Goal: Navigation & Orientation: Understand site structure

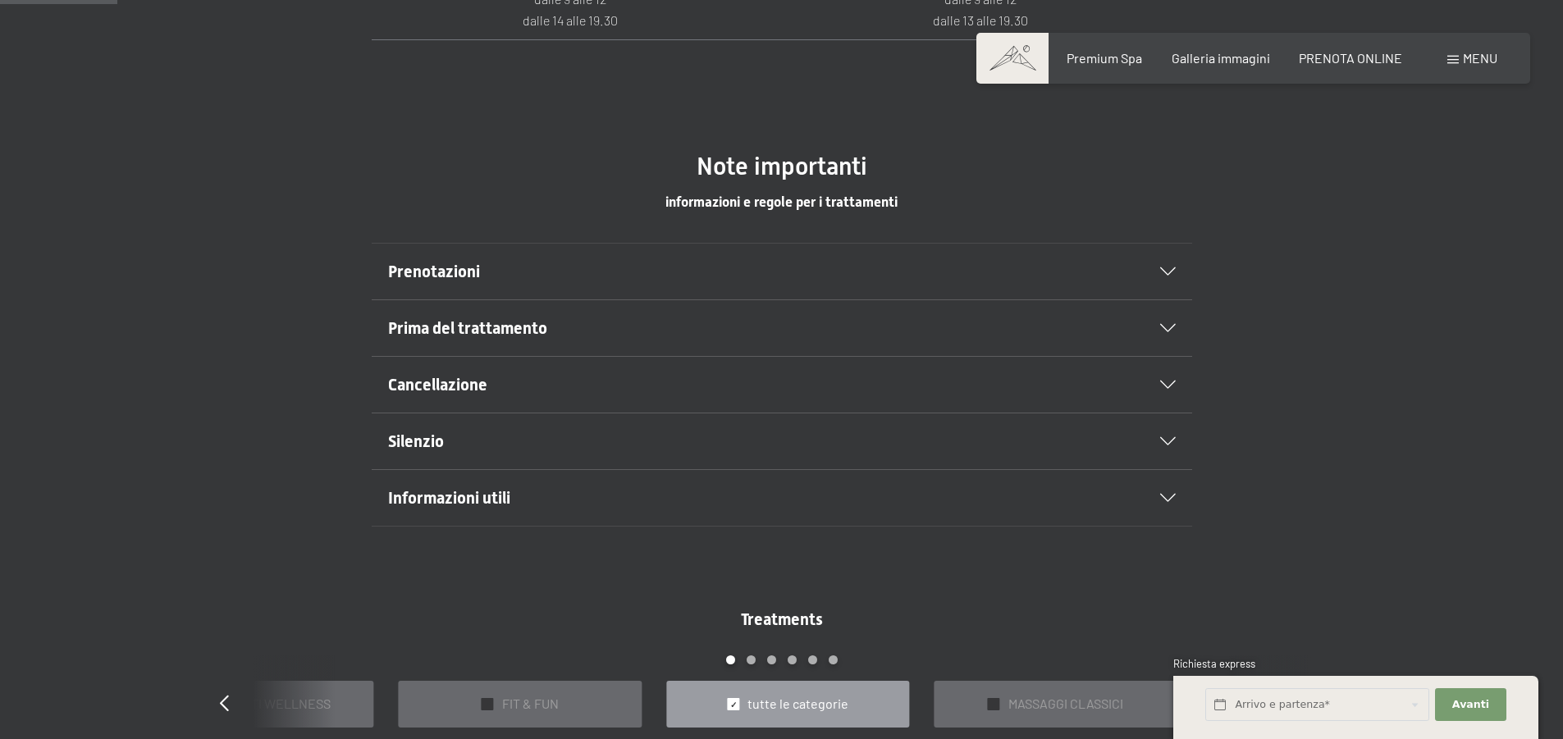
scroll to position [902, 0]
click at [548, 326] on h2 "Prima del trattamento" at bounding box center [742, 328] width 709 height 23
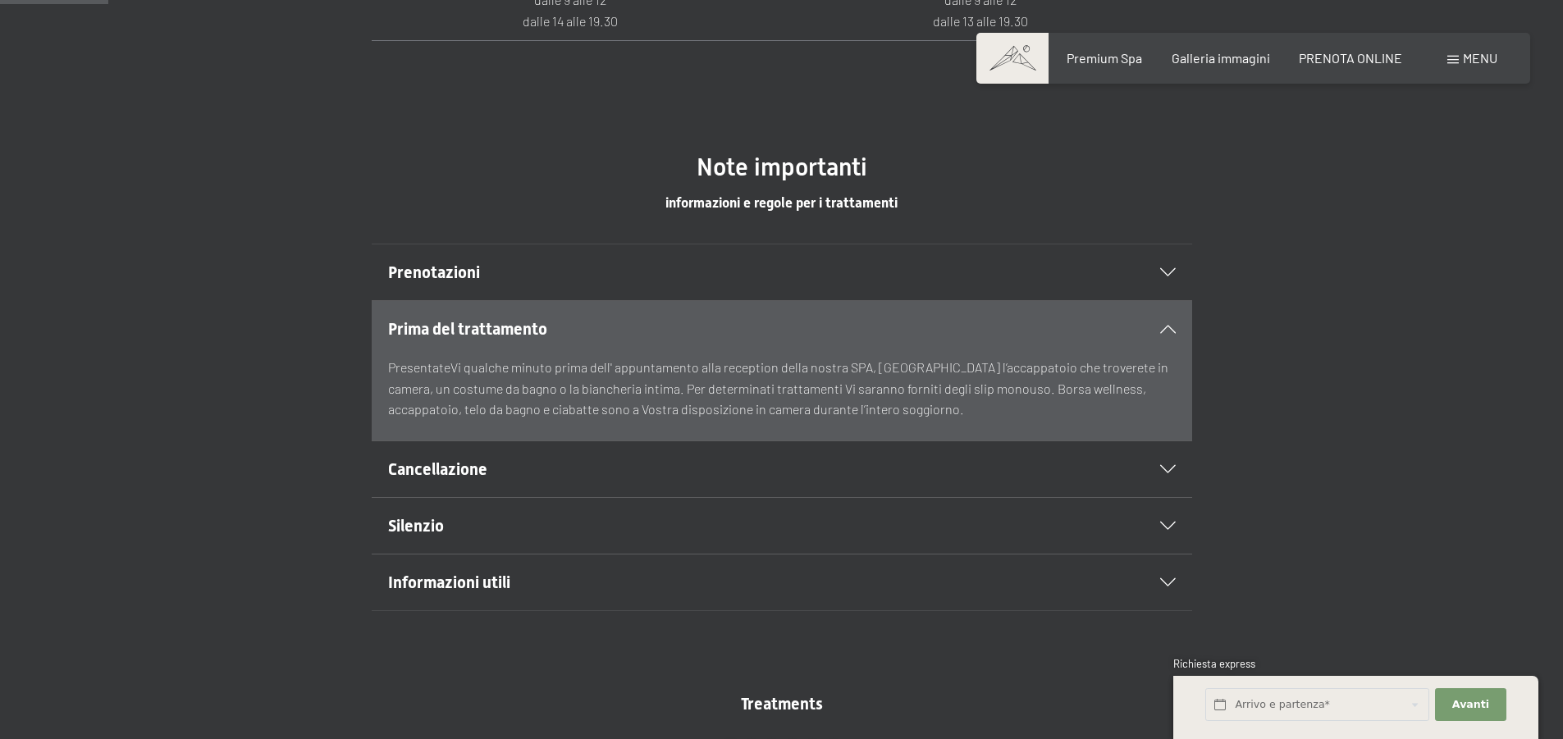
click at [1161, 524] on icon at bounding box center [1168, 526] width 16 height 8
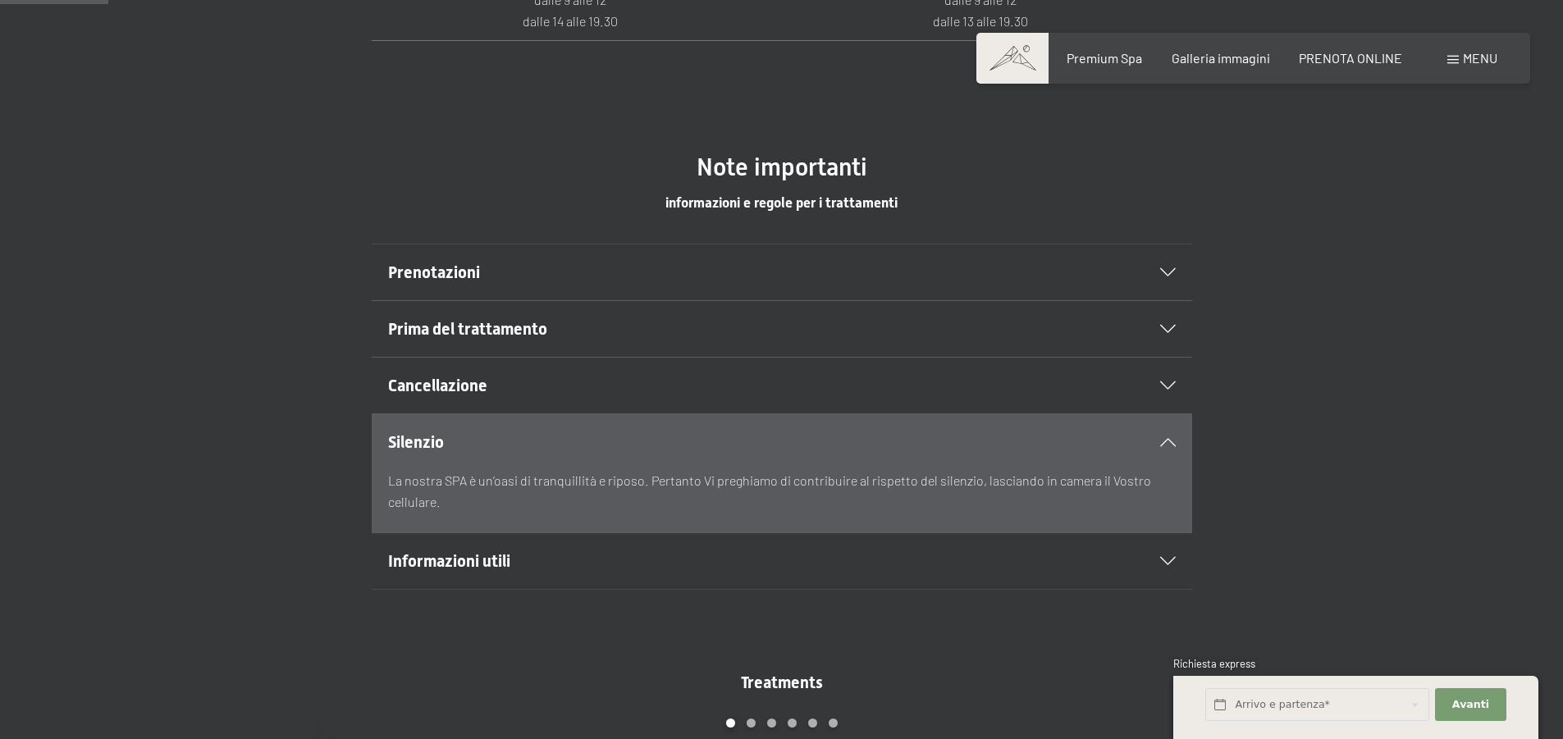
click at [1161, 560] on icon at bounding box center [1168, 561] width 16 height 8
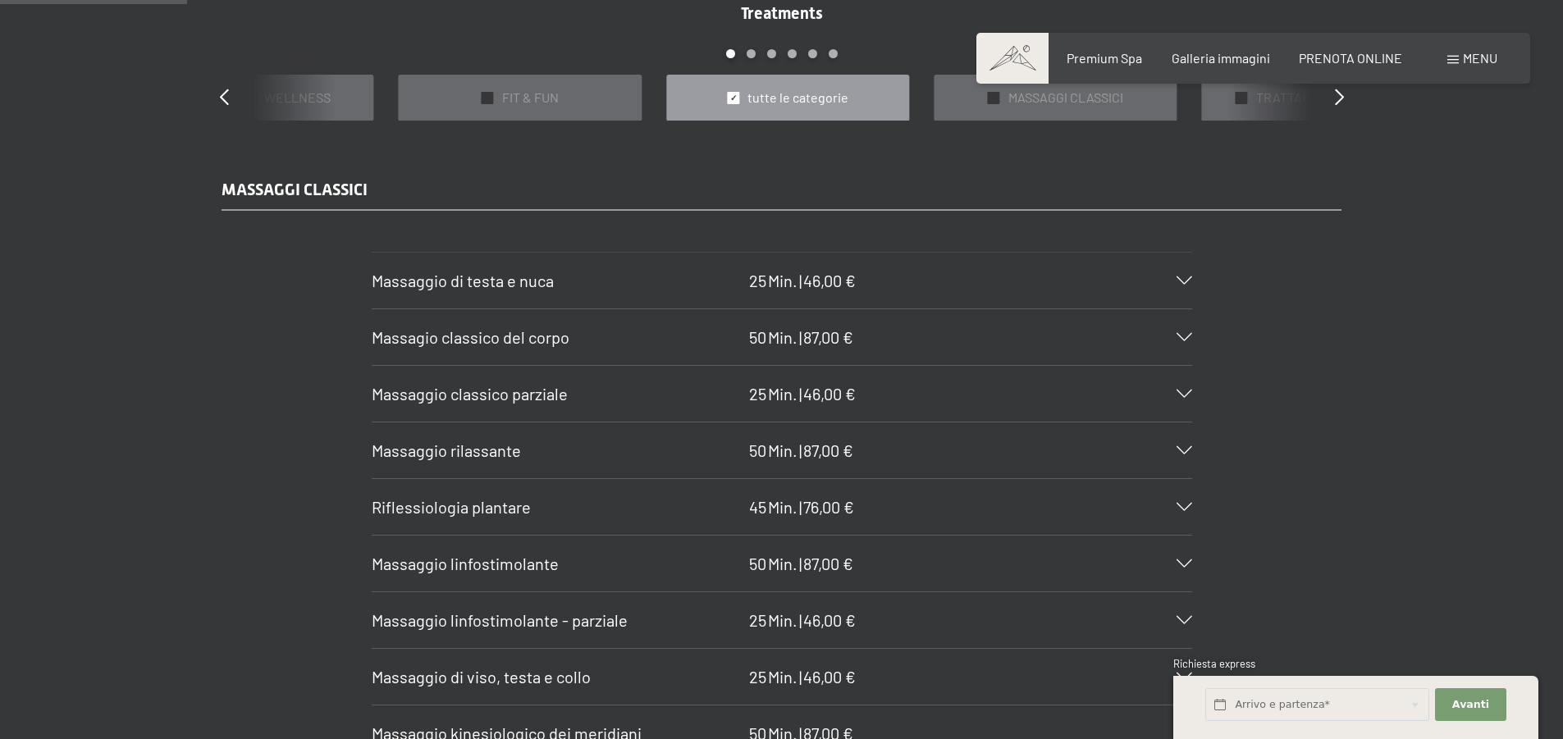
scroll to position [1558, 0]
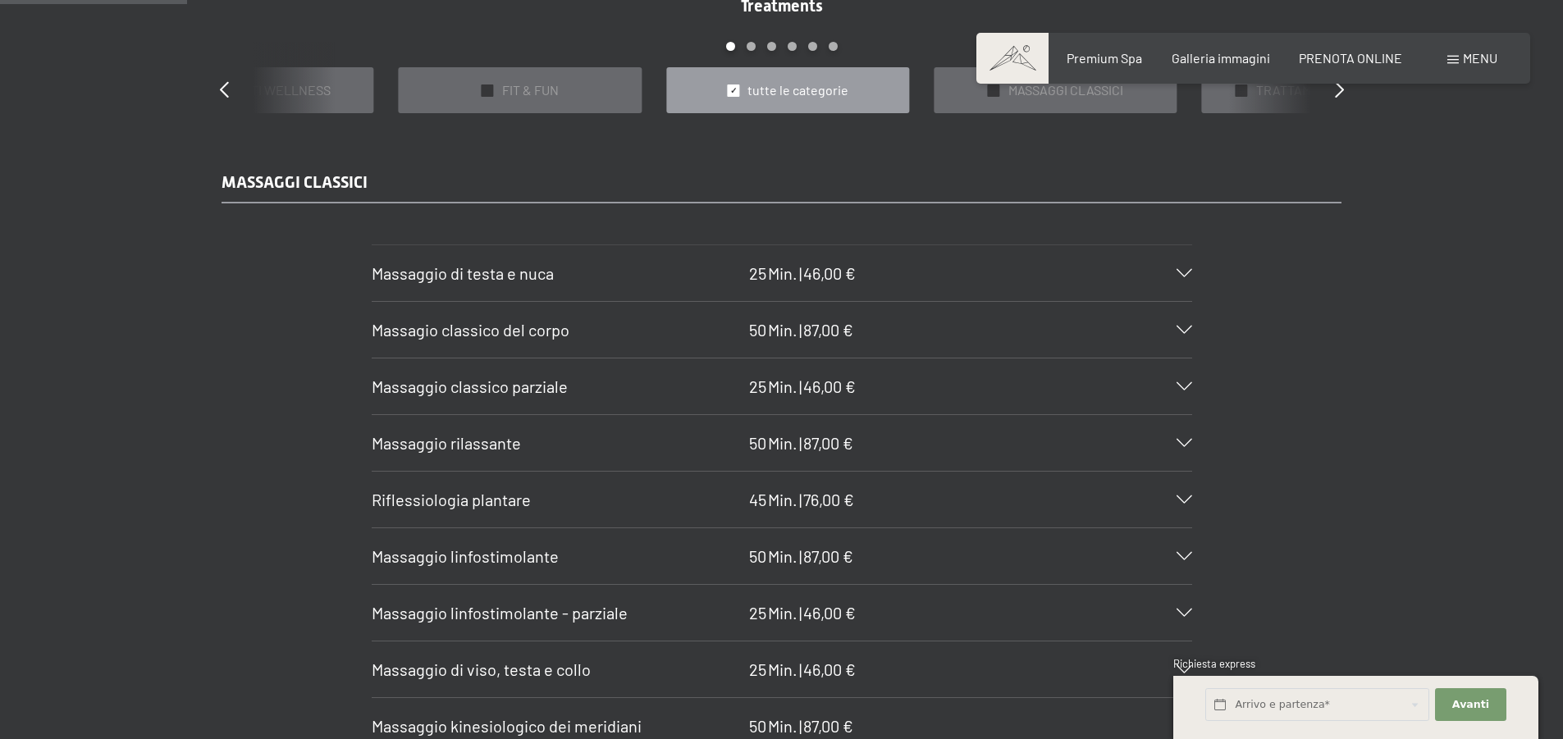
click at [815, 559] on span "87,00 €" at bounding box center [828, 556] width 50 height 20
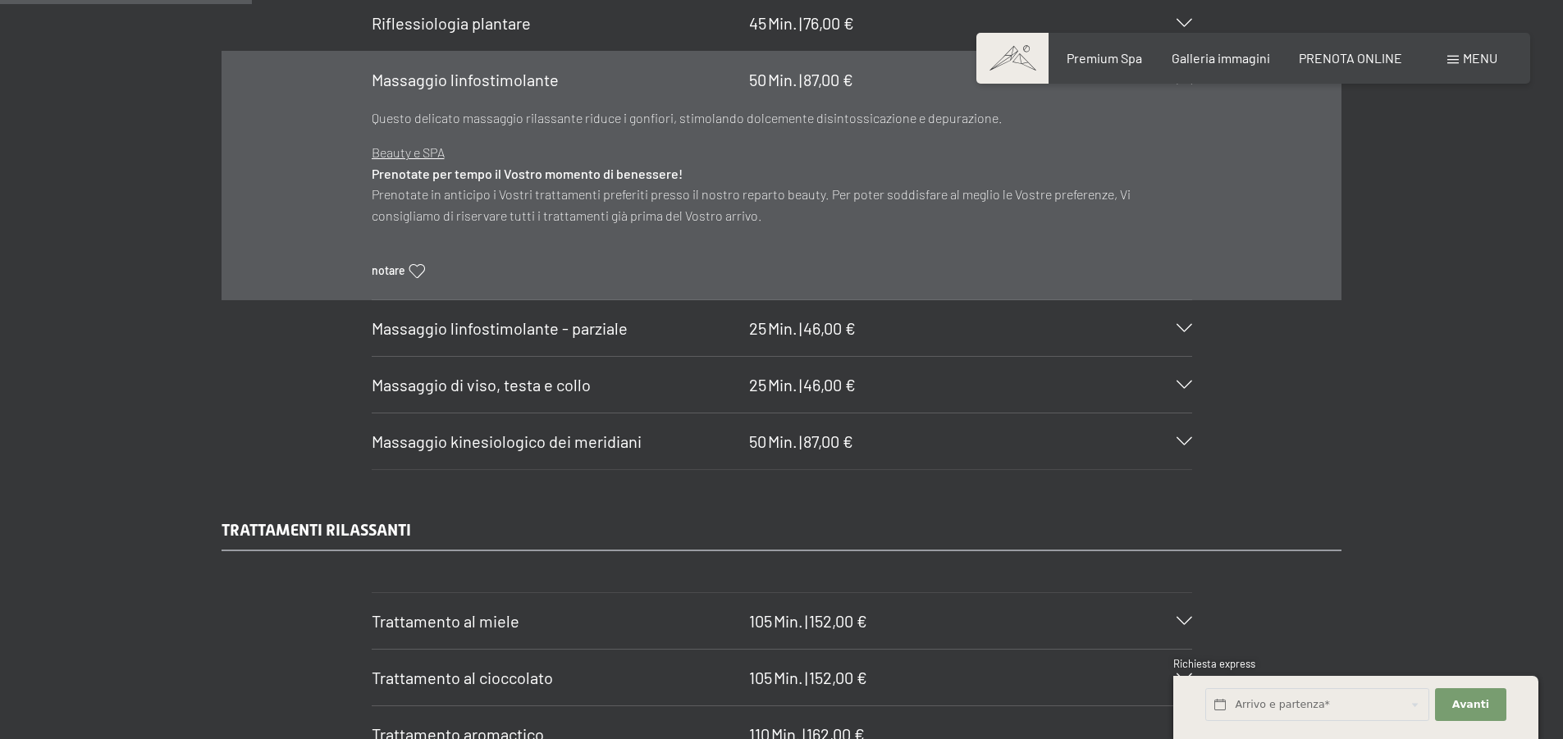
scroll to position [2215, 0]
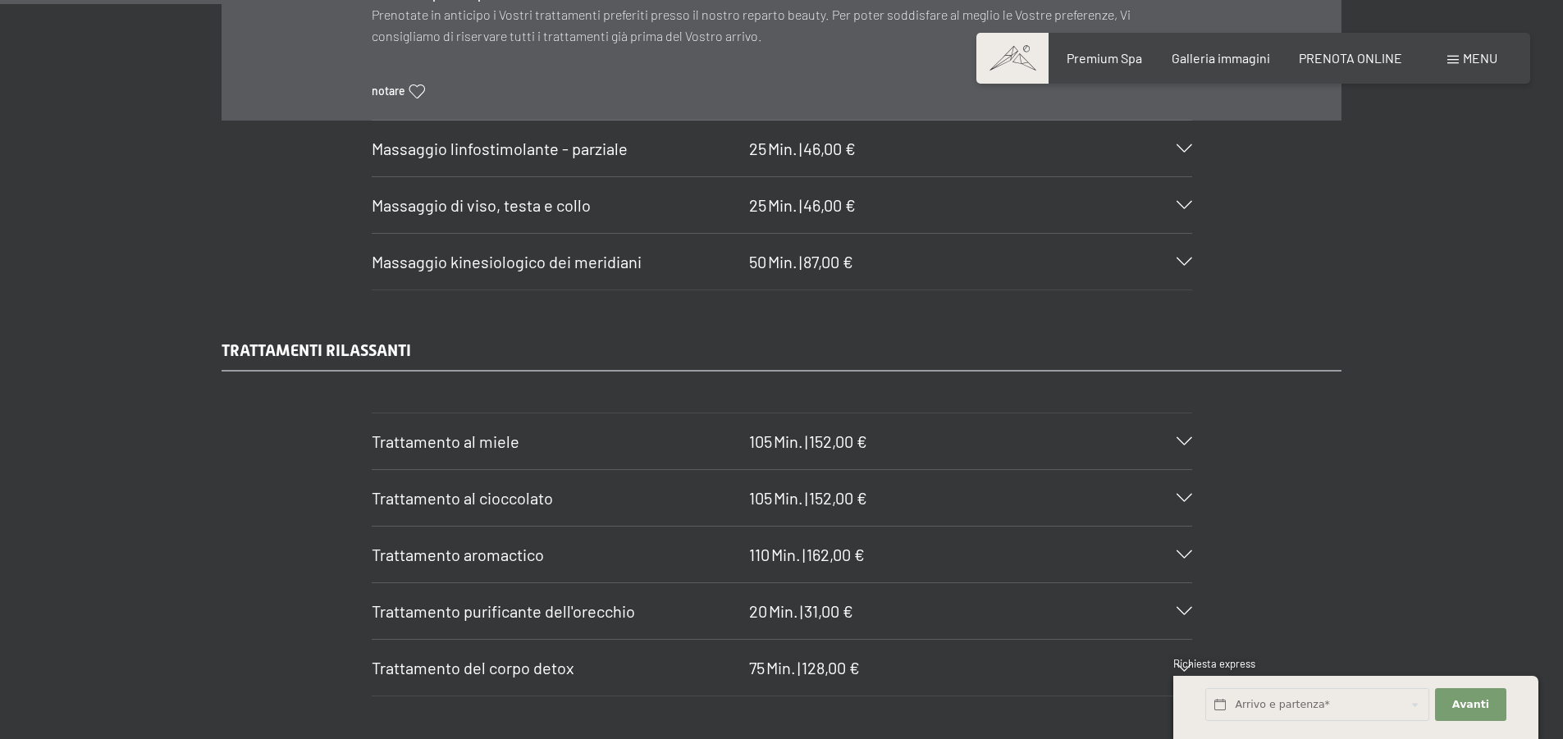
click at [807, 440] on span "|" at bounding box center [806, 441] width 2 height 20
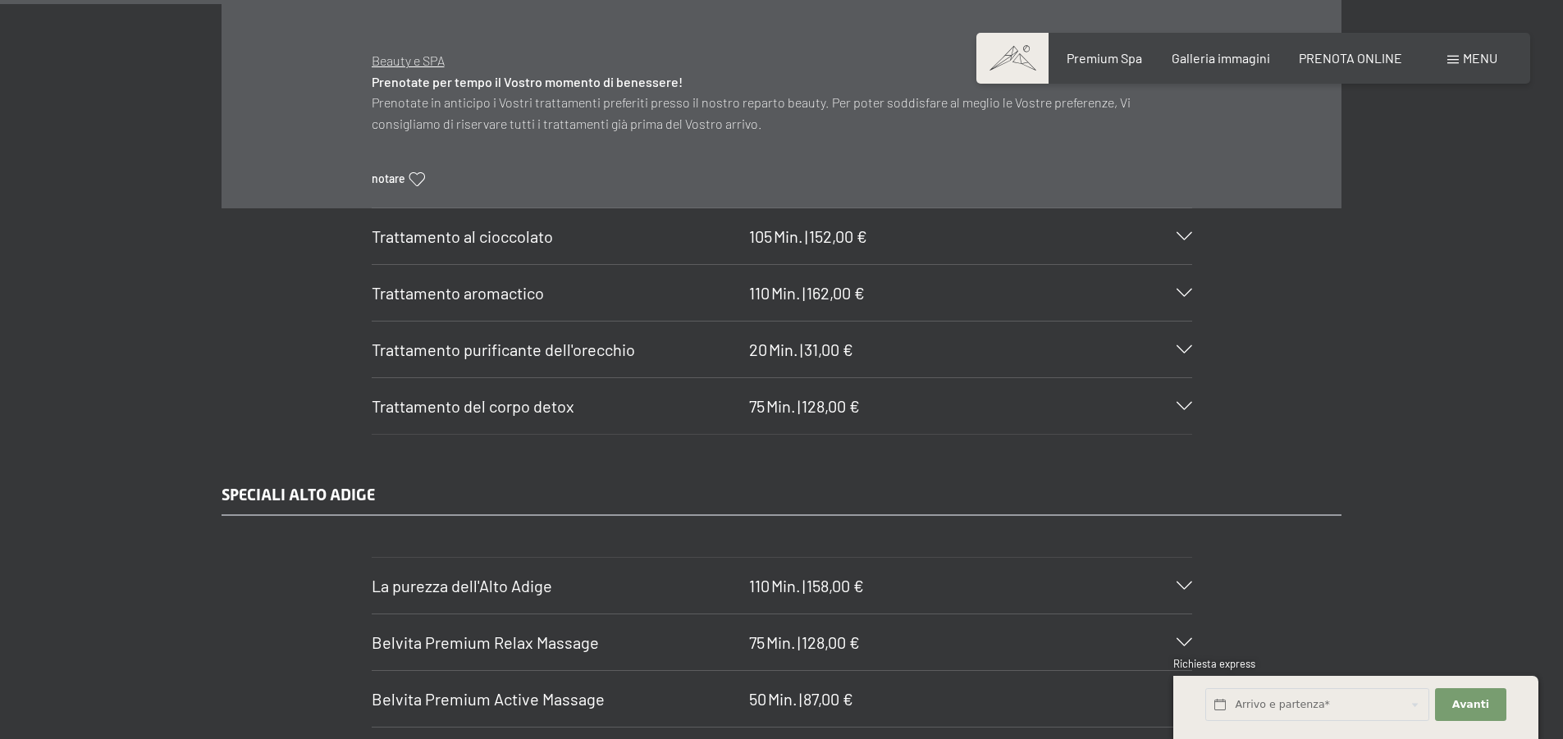
scroll to position [2625, 0]
click at [792, 230] on span "Min." at bounding box center [788, 232] width 30 height 20
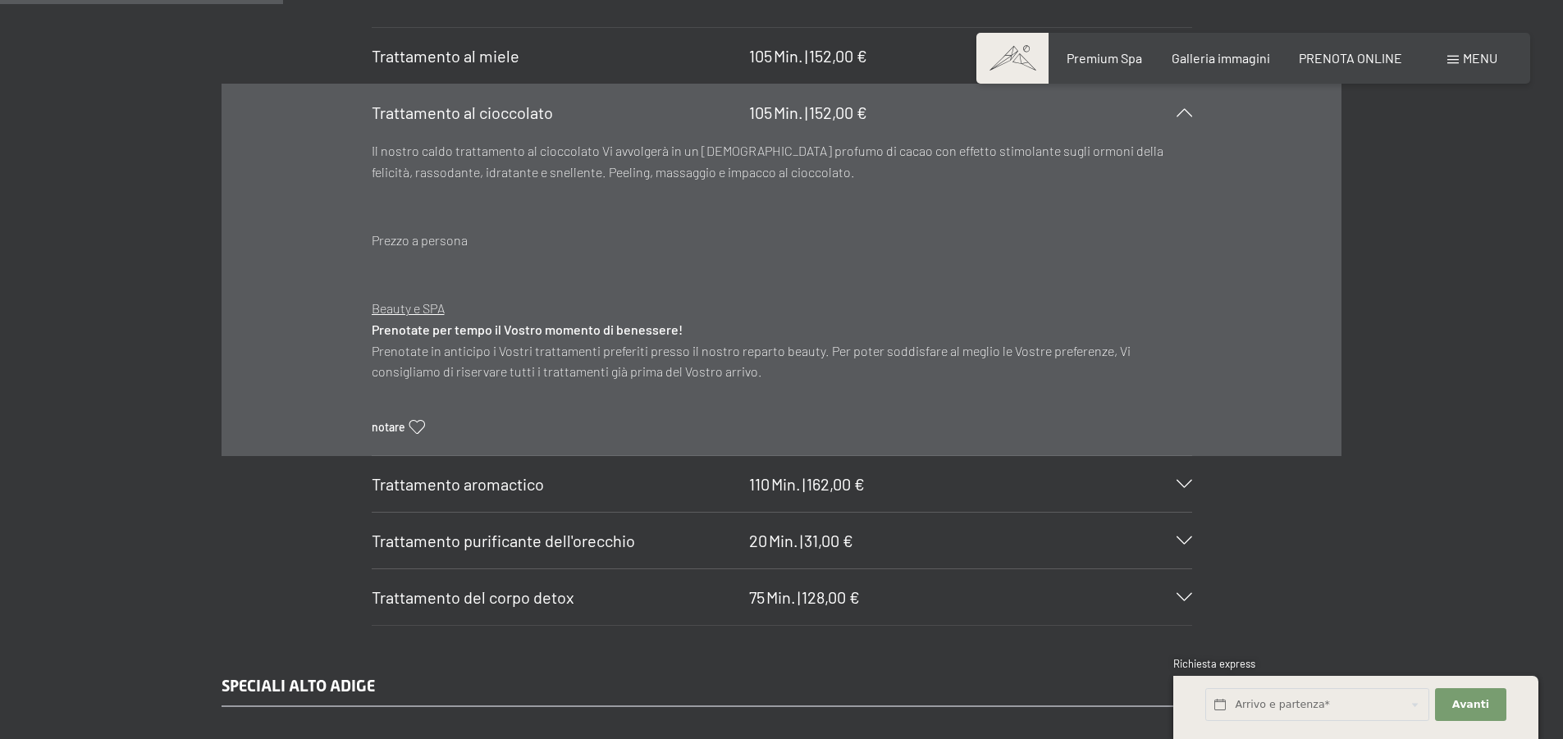
scroll to position [2379, 0]
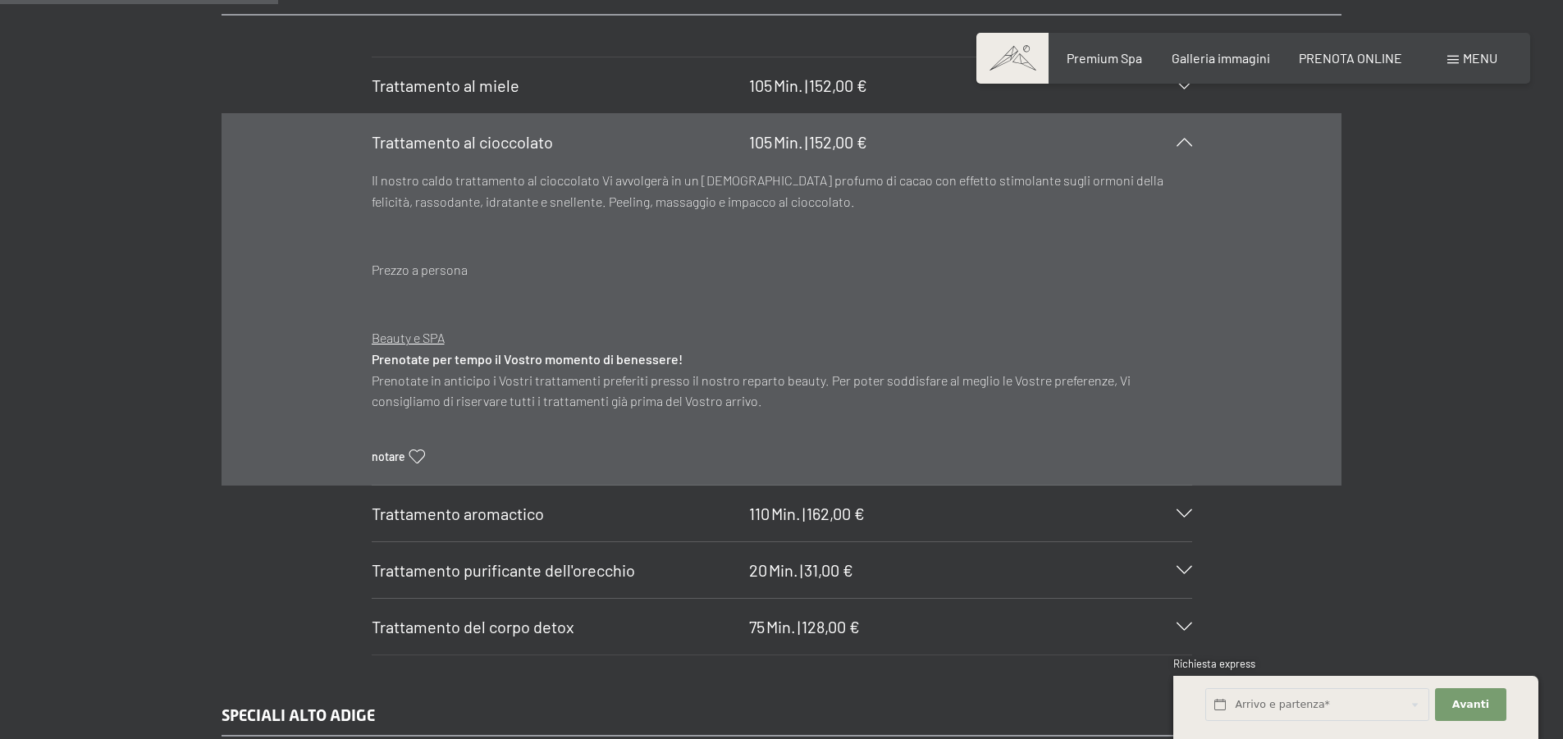
click at [515, 513] on span "Trattamento aromactico" at bounding box center [458, 514] width 172 height 20
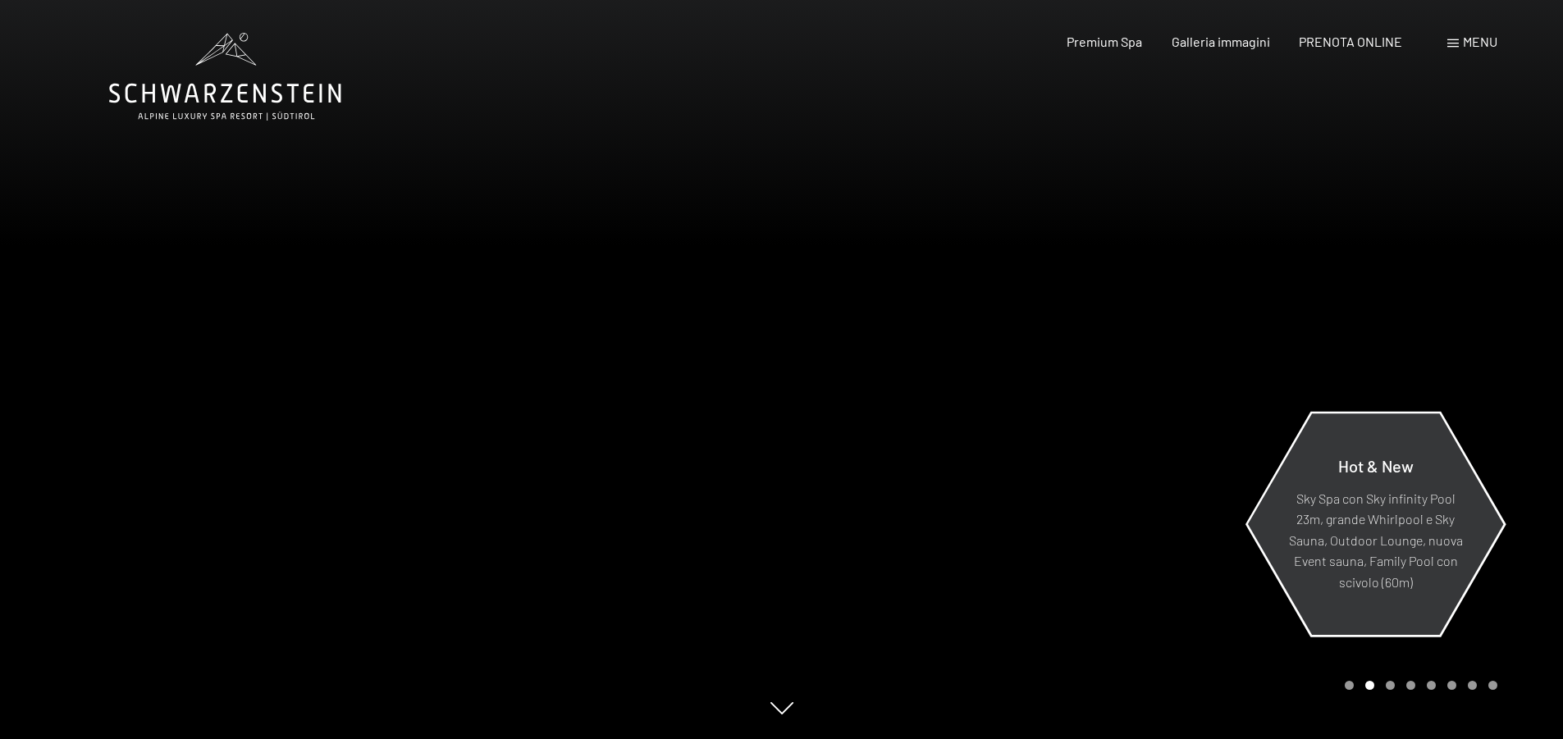
click at [1375, 598] on div "Hot & New Sky Spa con Sky infinity Pool 23m, grande Whirlpool e Sky Sauna, Outd…" at bounding box center [1375, 523] width 260 height 219
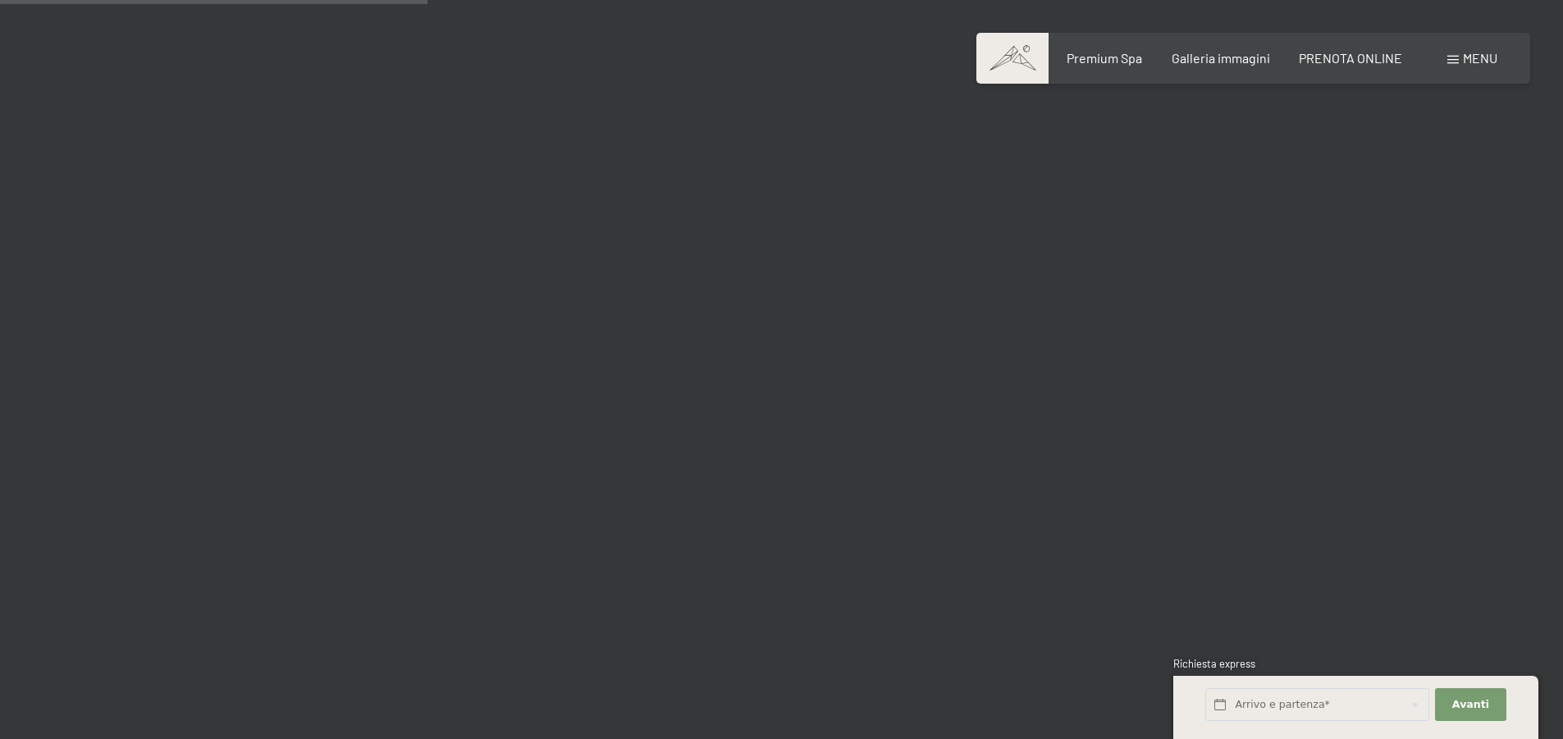
scroll to position [1887, 0]
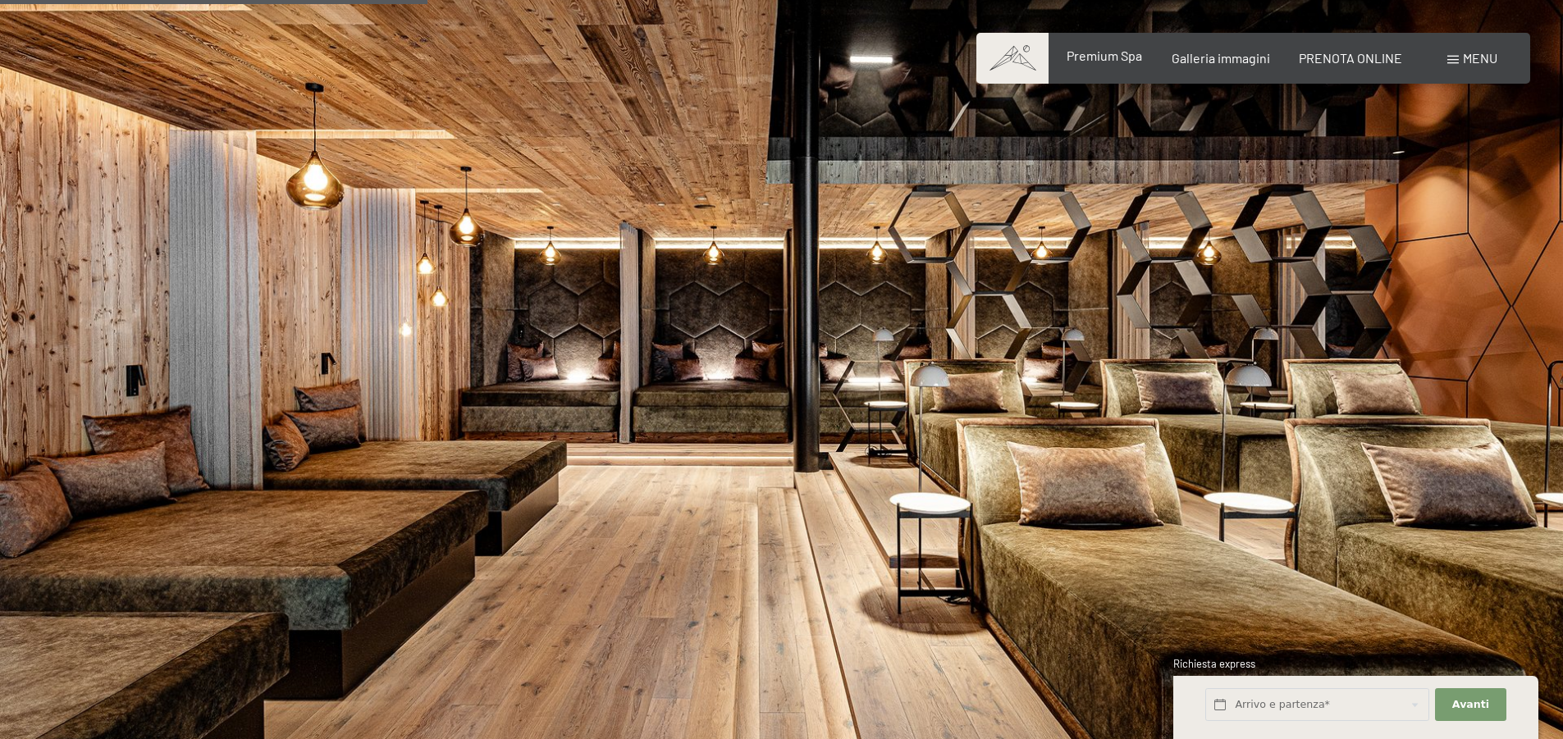
click at [1107, 61] on span "Premium Spa" at bounding box center [1103, 56] width 75 height 16
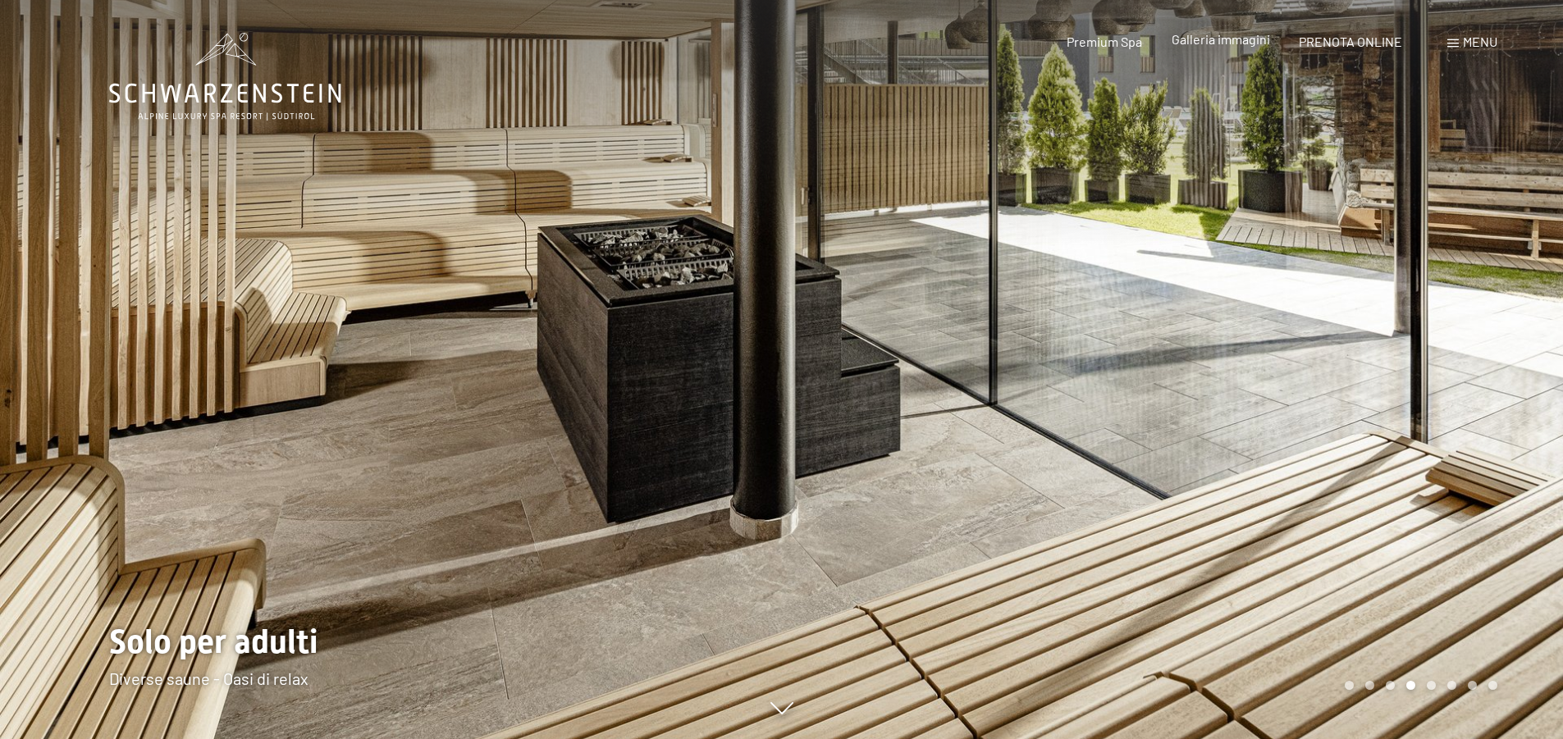
click at [1243, 35] on span "Galleria immagini" at bounding box center [1220, 39] width 98 height 16
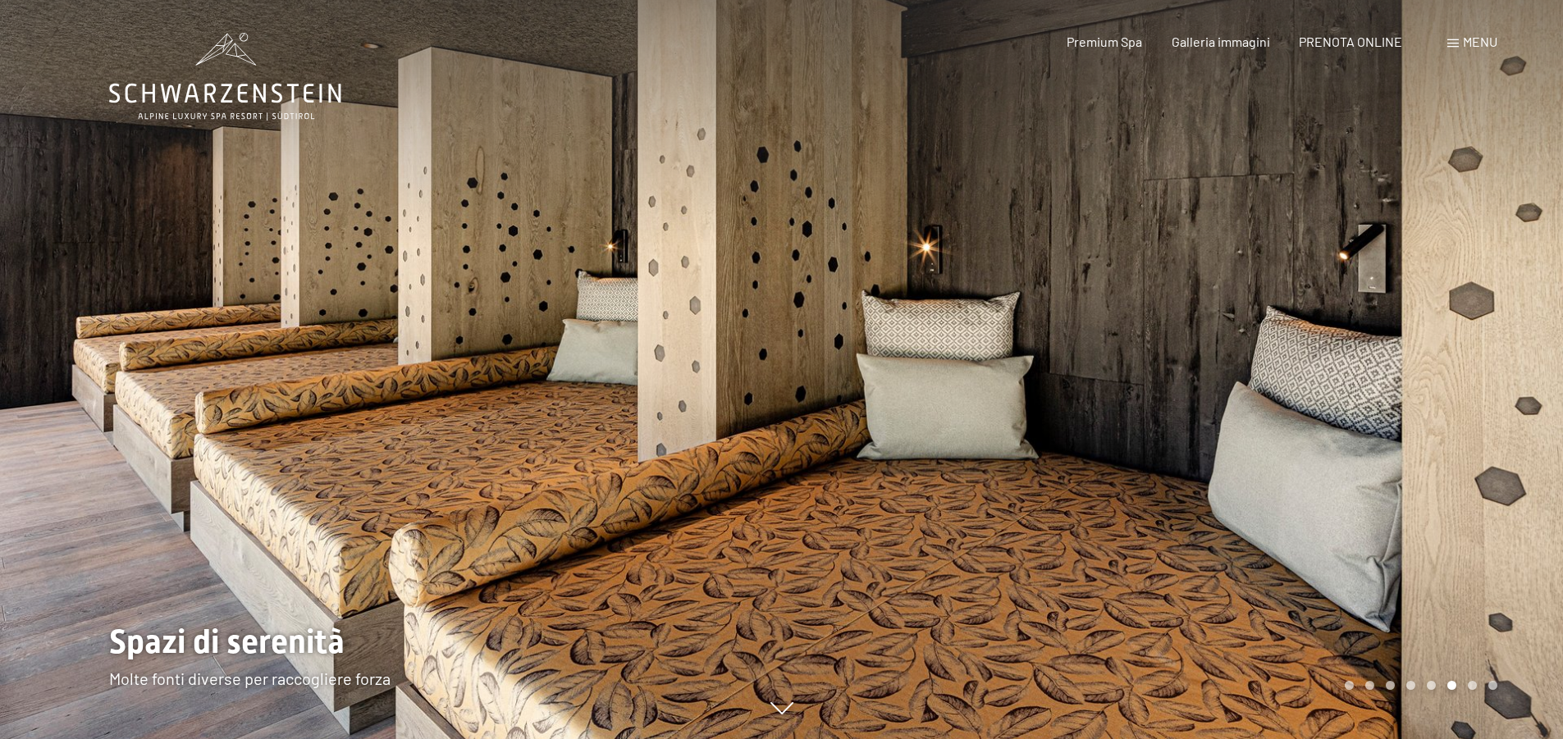
click at [1482, 38] on span "Menu" at bounding box center [1479, 42] width 34 height 16
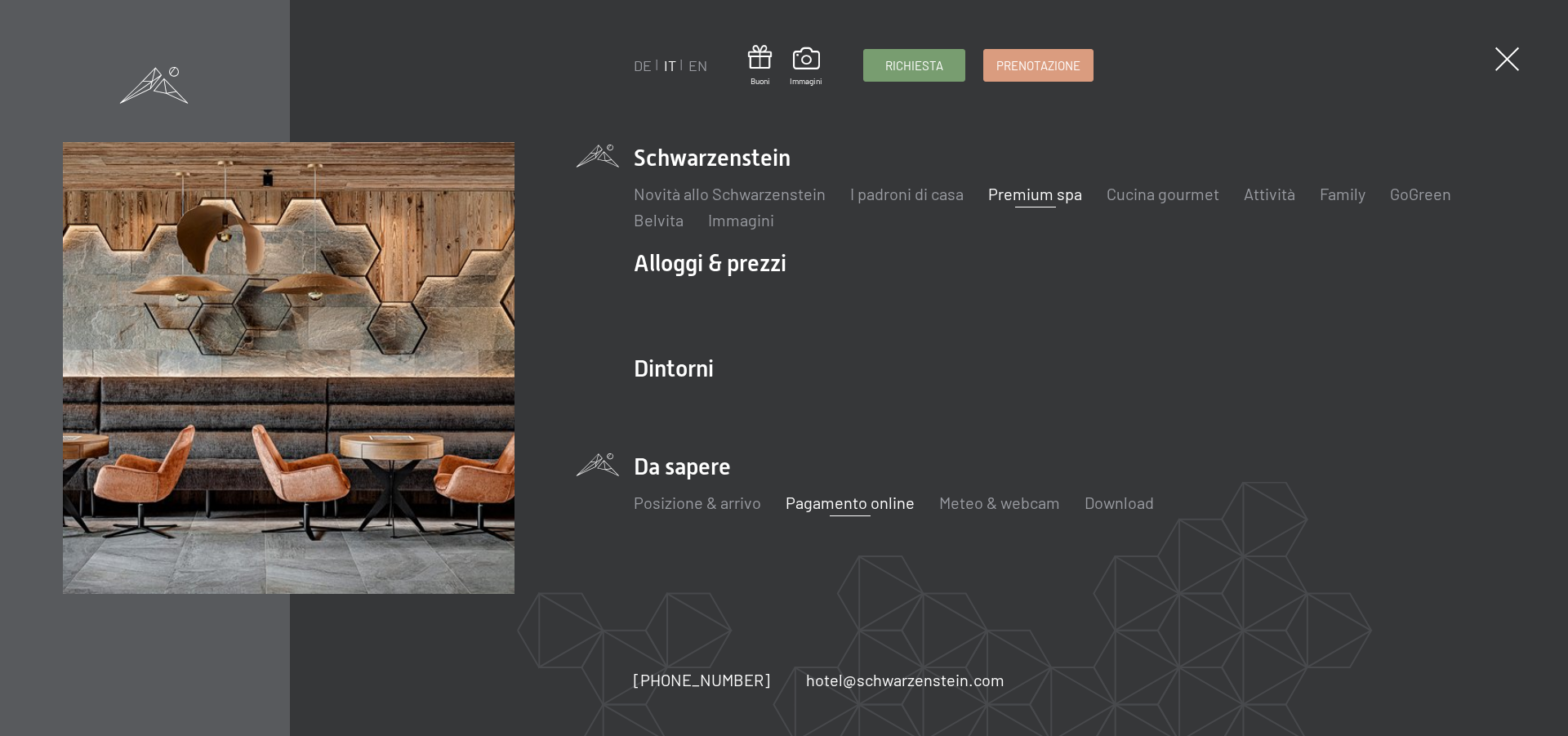
click at [845, 504] on link "Pagamento online" at bounding box center [850, 503] width 129 height 20
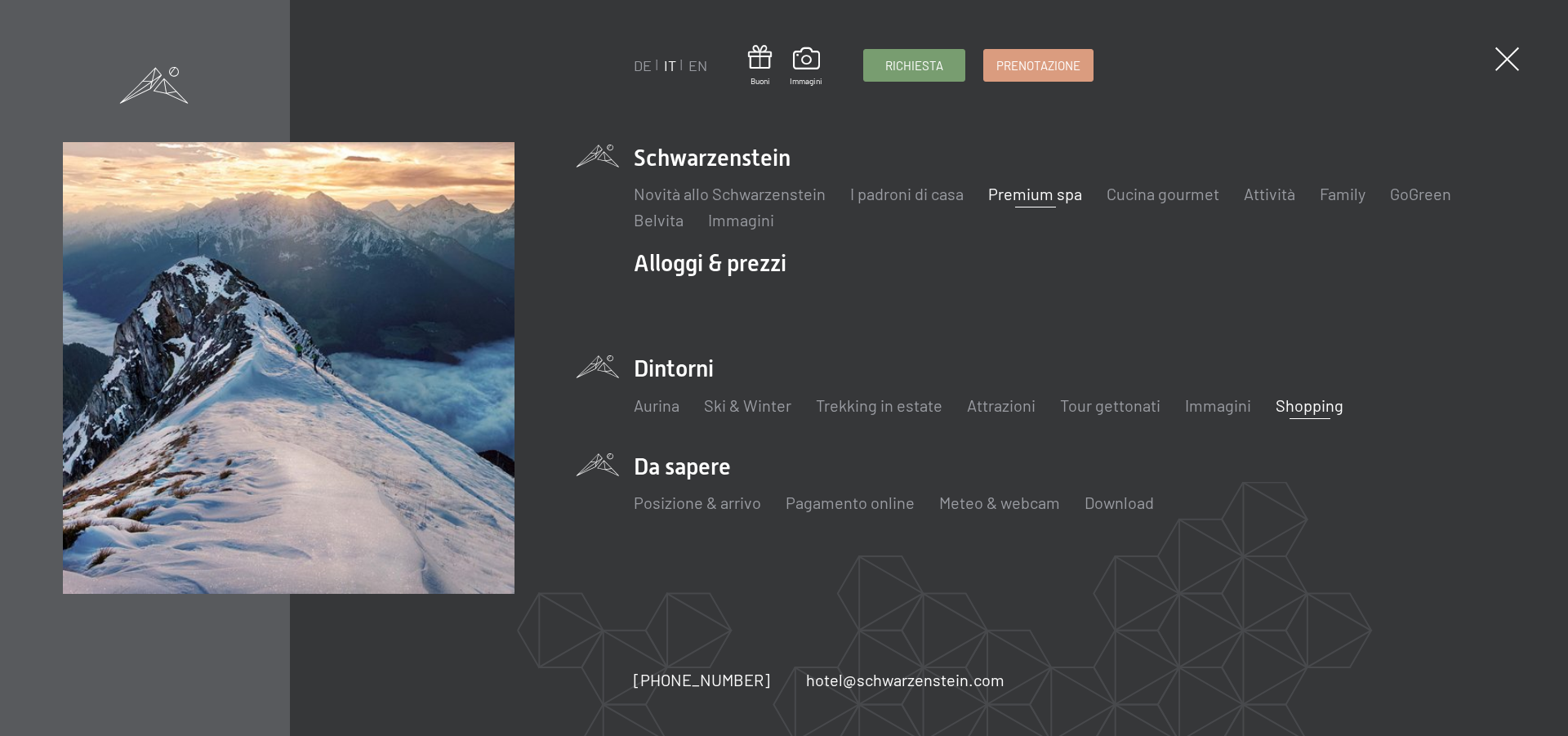
click at [1302, 405] on link "Shopping" at bounding box center [1309, 405] width 68 height 20
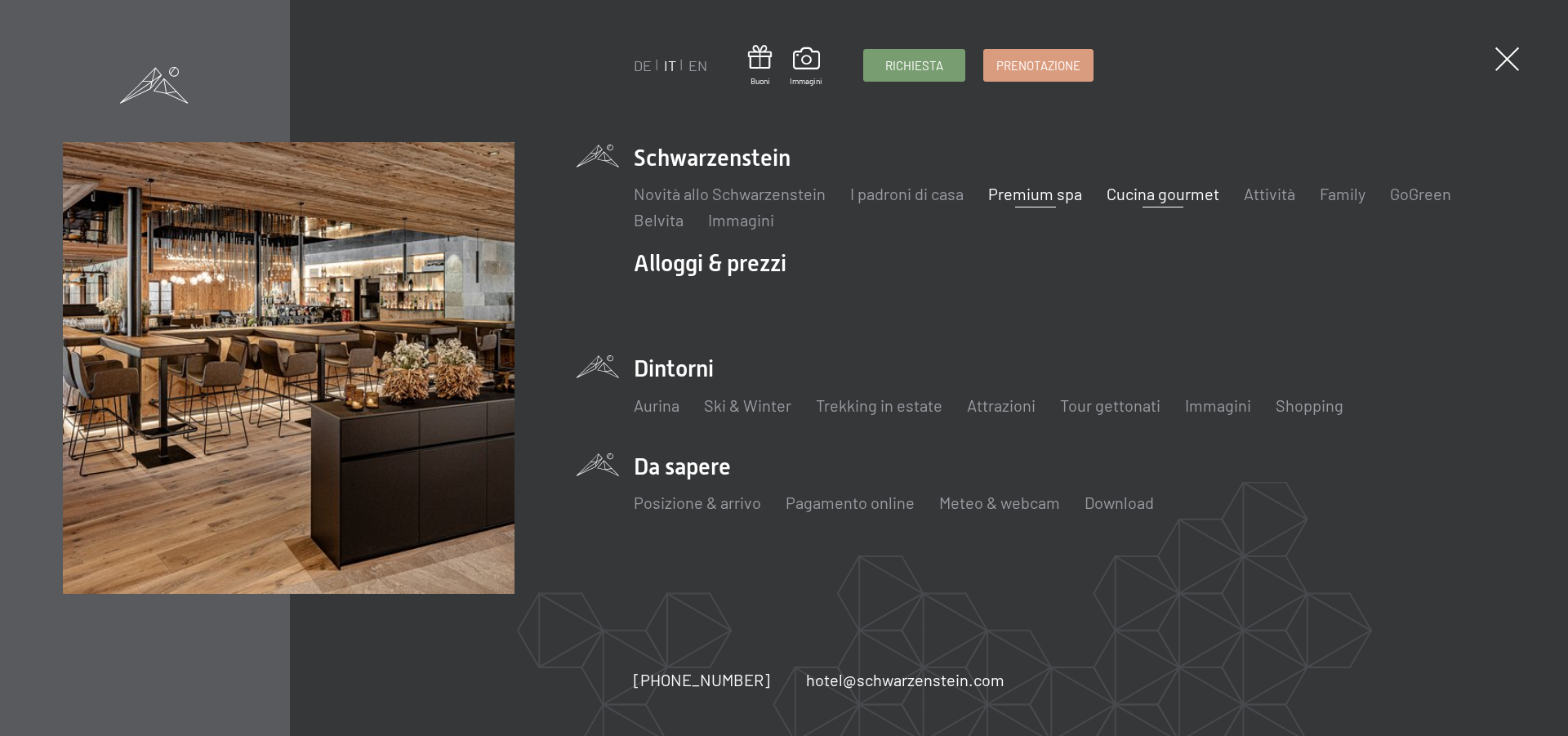
click at [1188, 191] on link "Cucina gourmet" at bounding box center [1162, 194] width 112 height 20
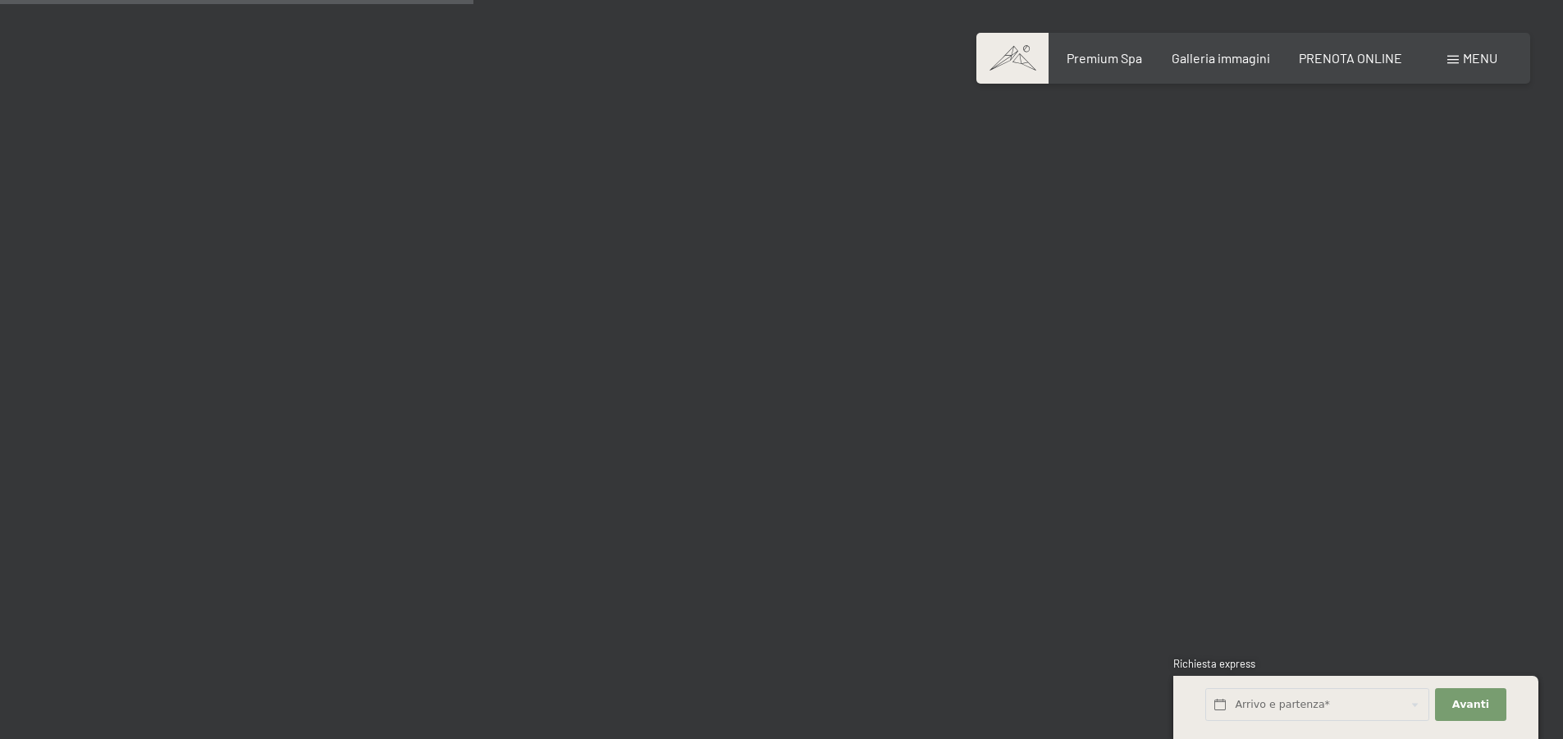
scroll to position [6316, 0]
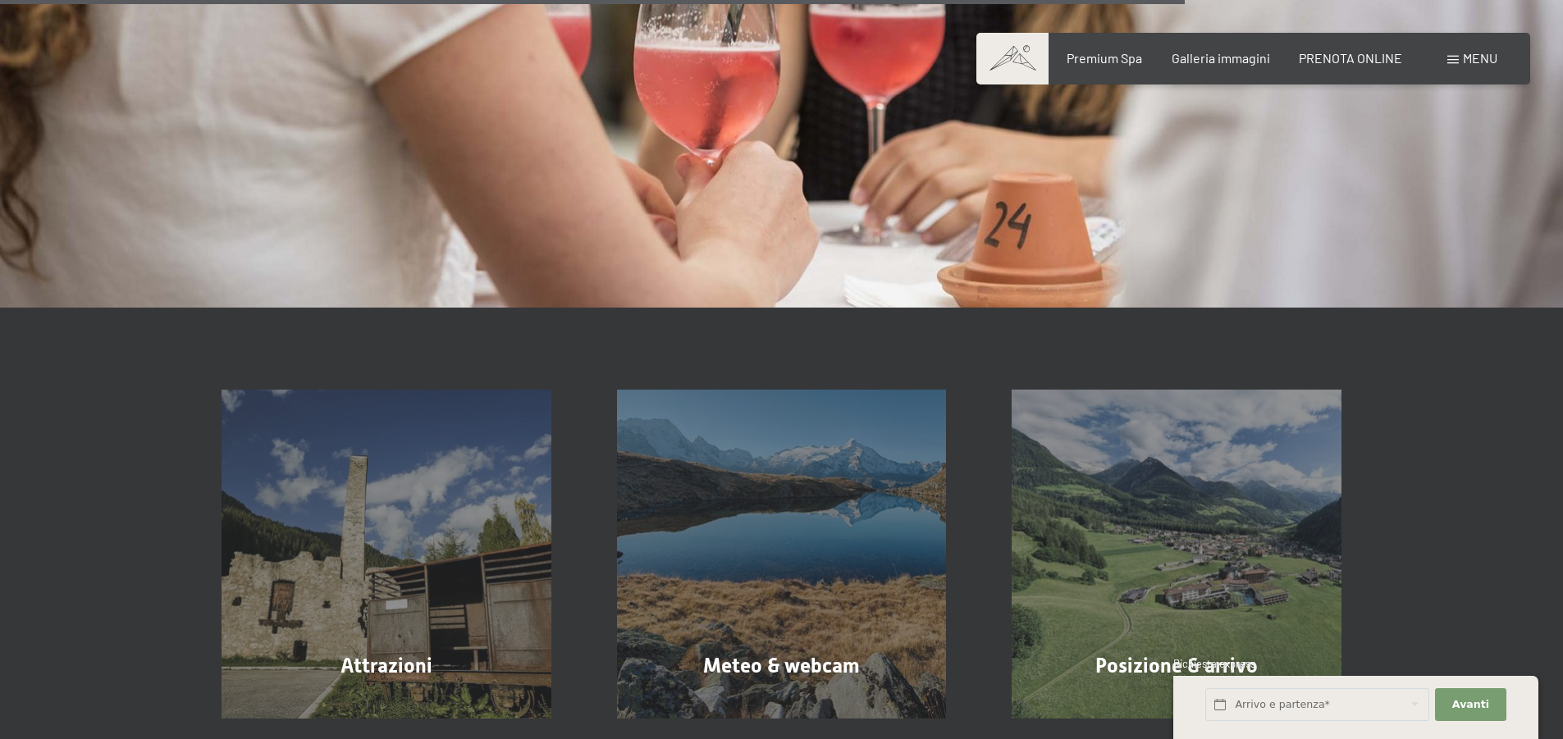
scroll to position [2871, 0]
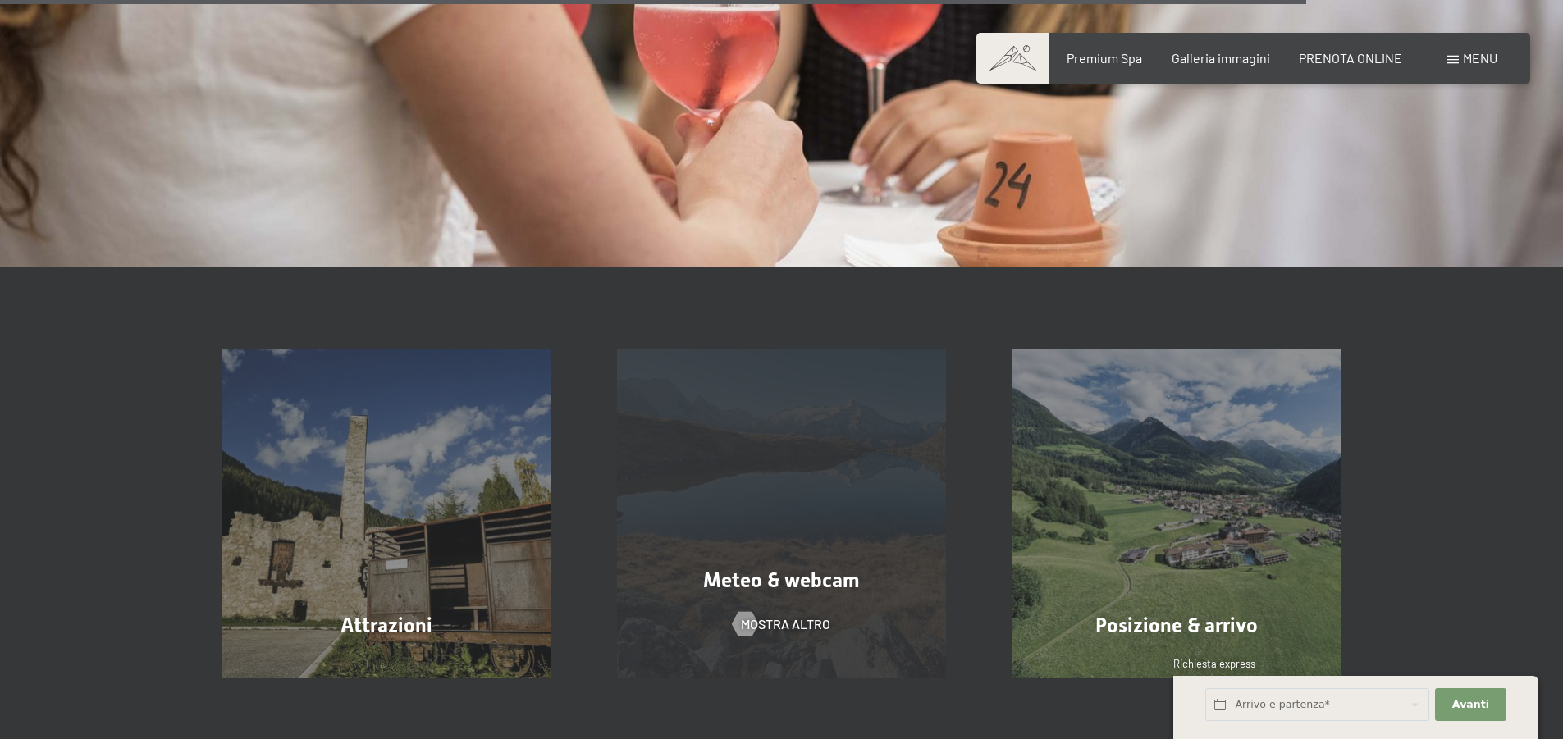
click at [746, 474] on div "Meteo & webcam mostra altro" at bounding box center [781, 514] width 395 height 330
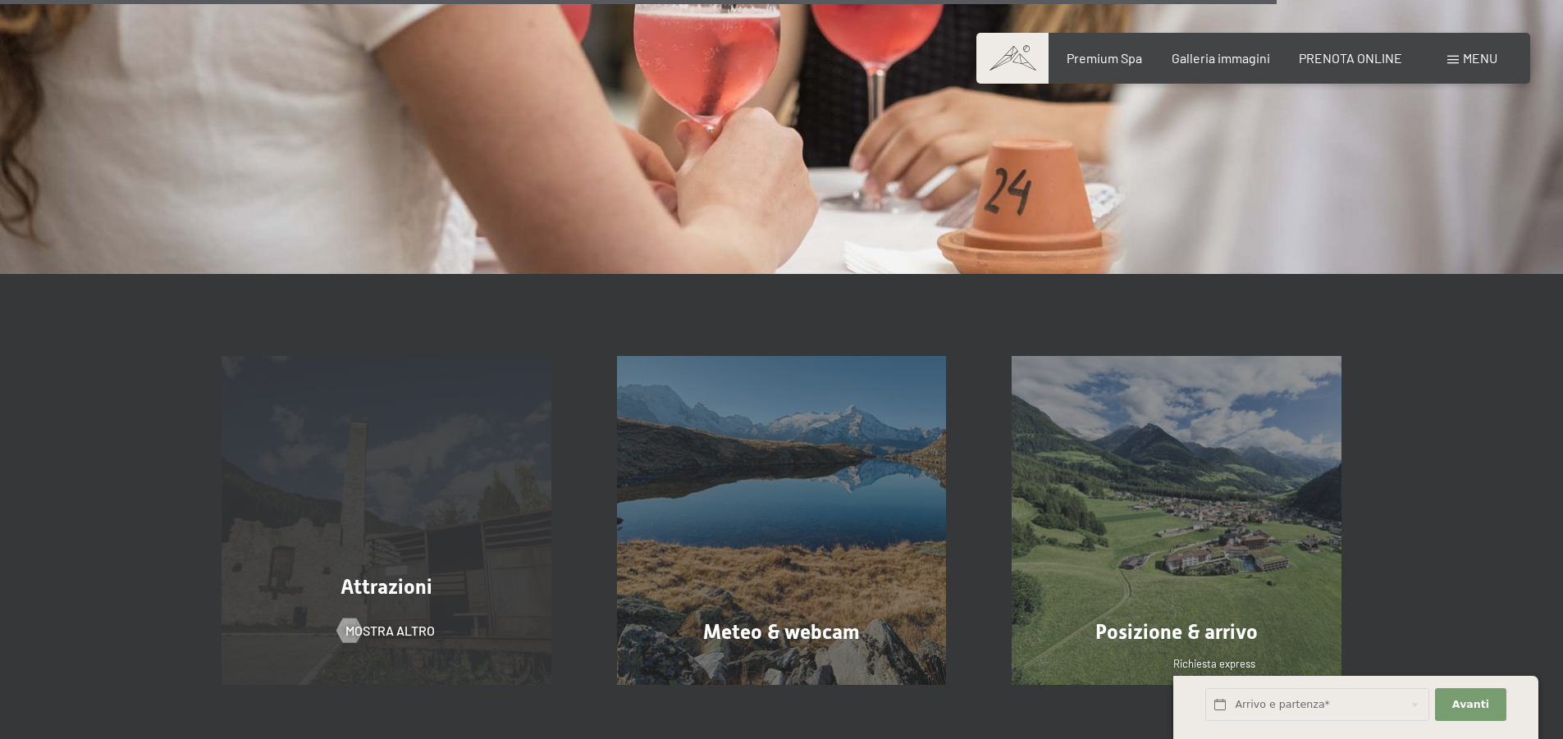
click at [385, 490] on div "Attrazioni mostra altro" at bounding box center [386, 521] width 395 height 330
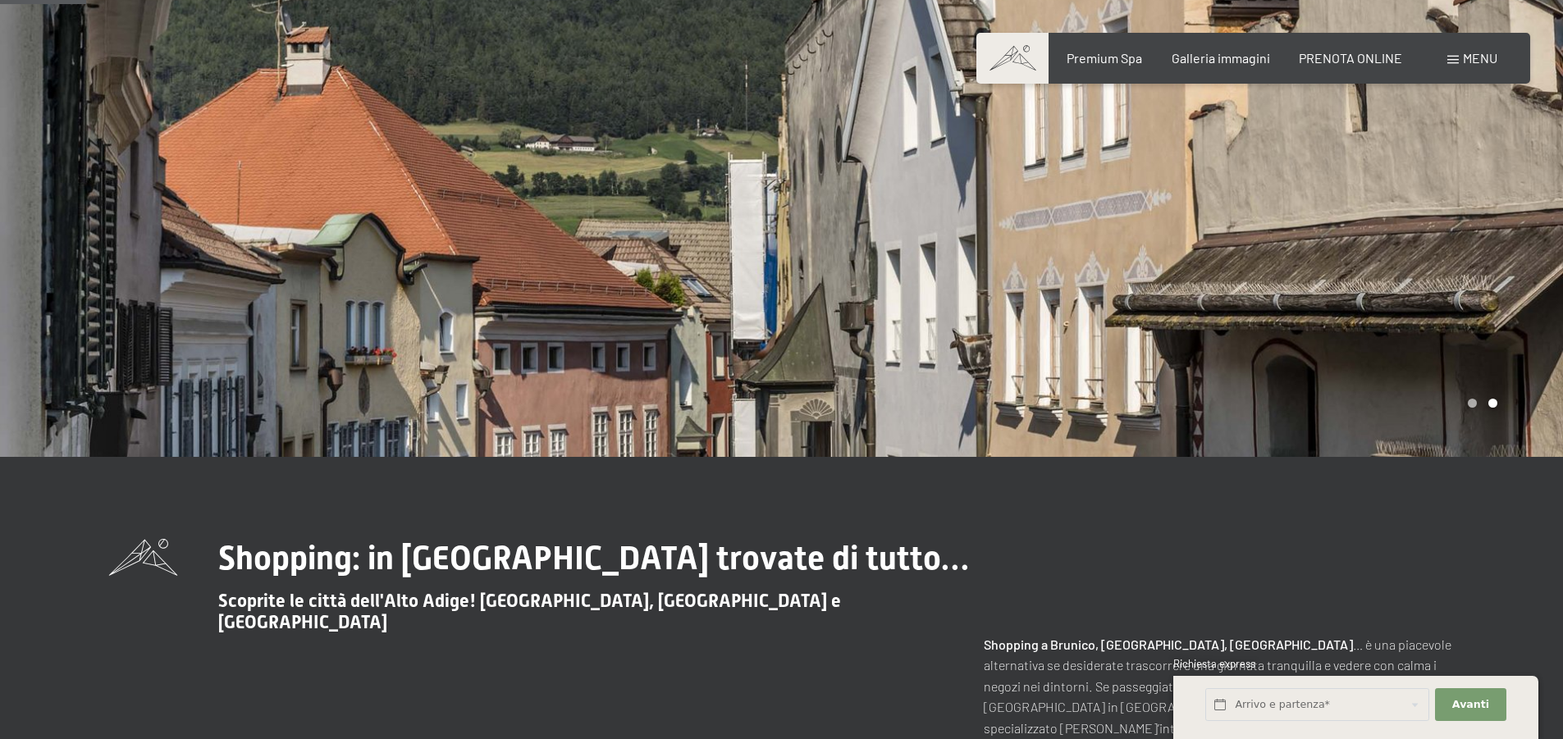
scroll to position [0, 0]
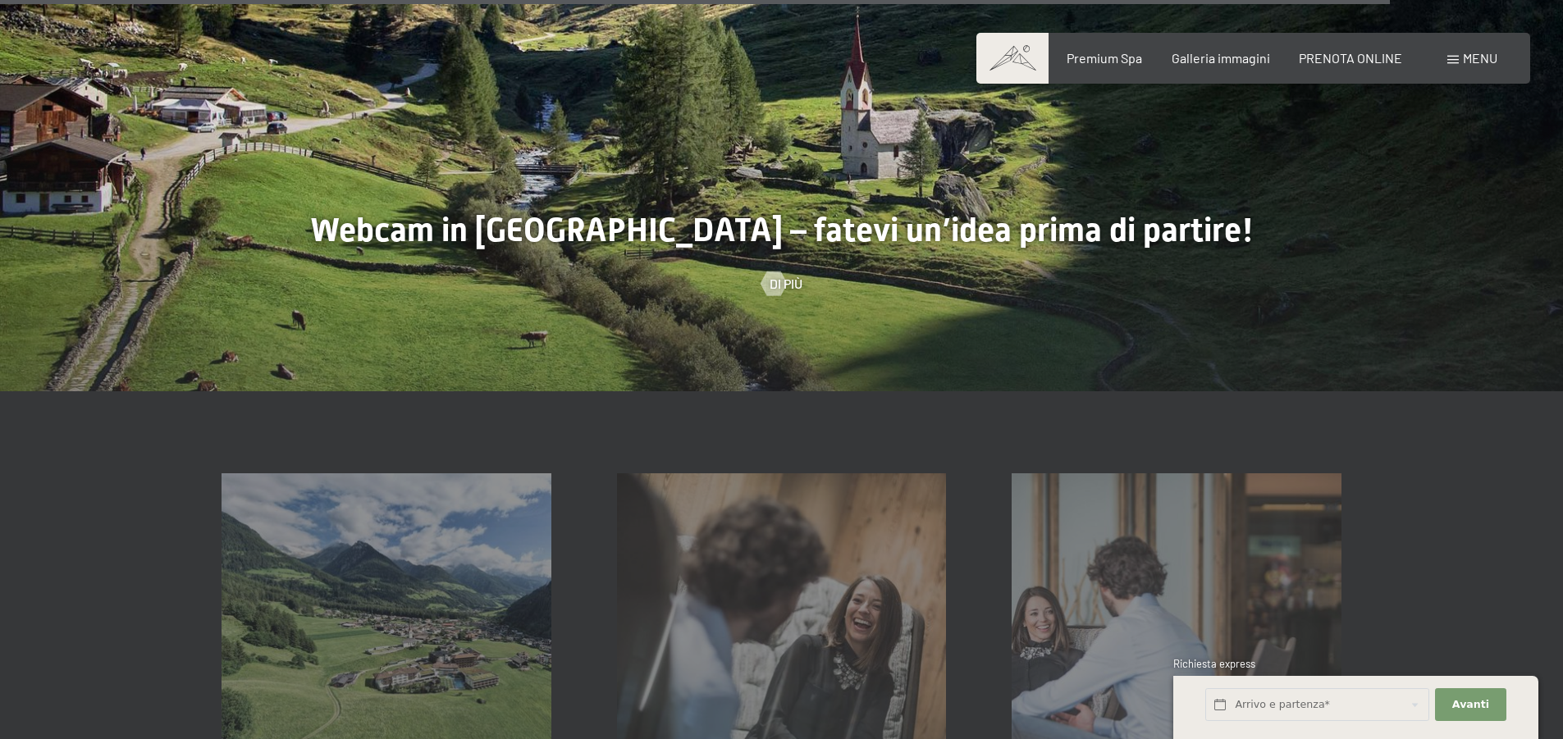
scroll to position [4966, 0]
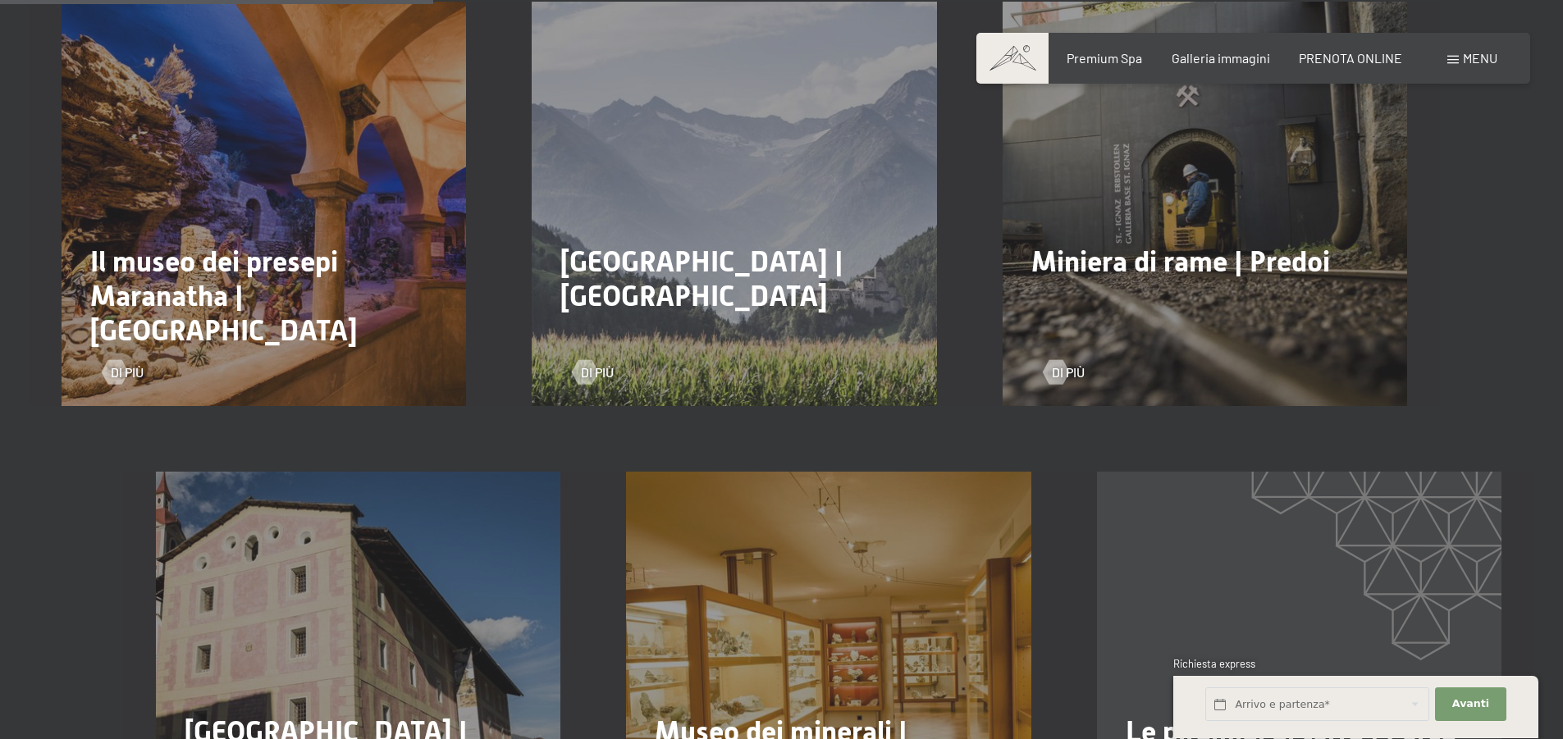
scroll to position [925, 0]
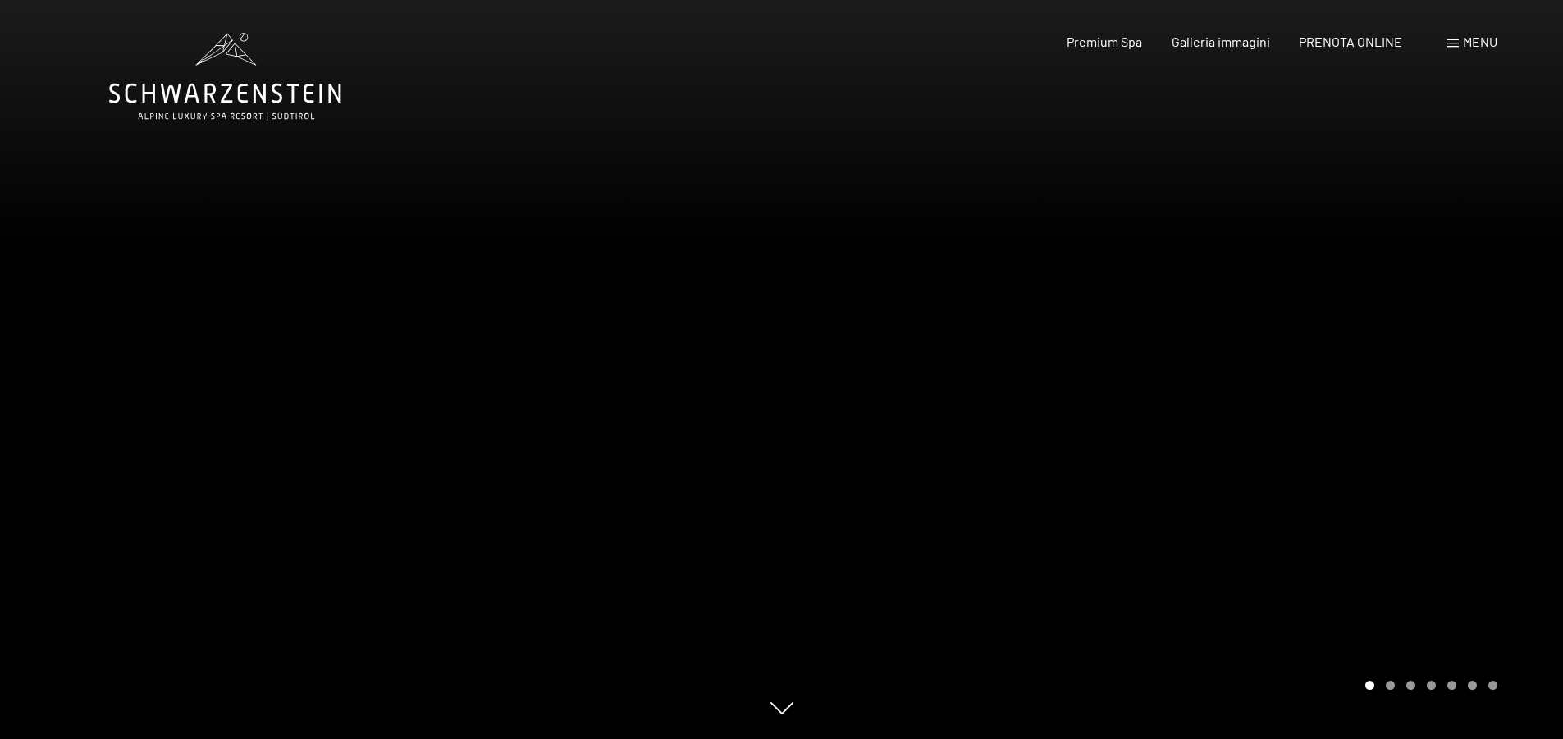
click at [1478, 38] on span "Menu" at bounding box center [1479, 42] width 34 height 16
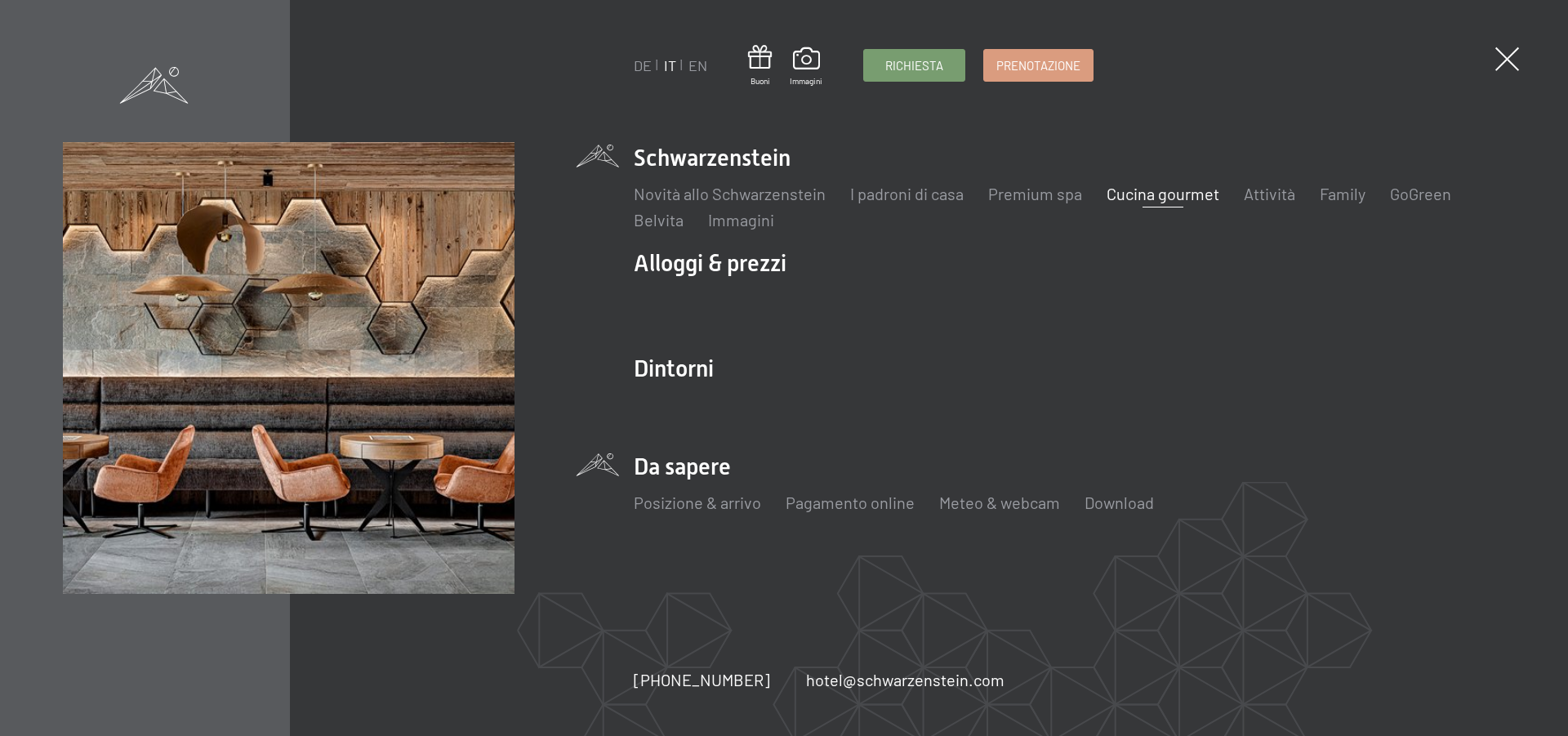
click at [695, 463] on li "Da sapere Posizione & arrivo Pagamento online Meteo & webcam Download" at bounding box center [1069, 491] width 871 height 81
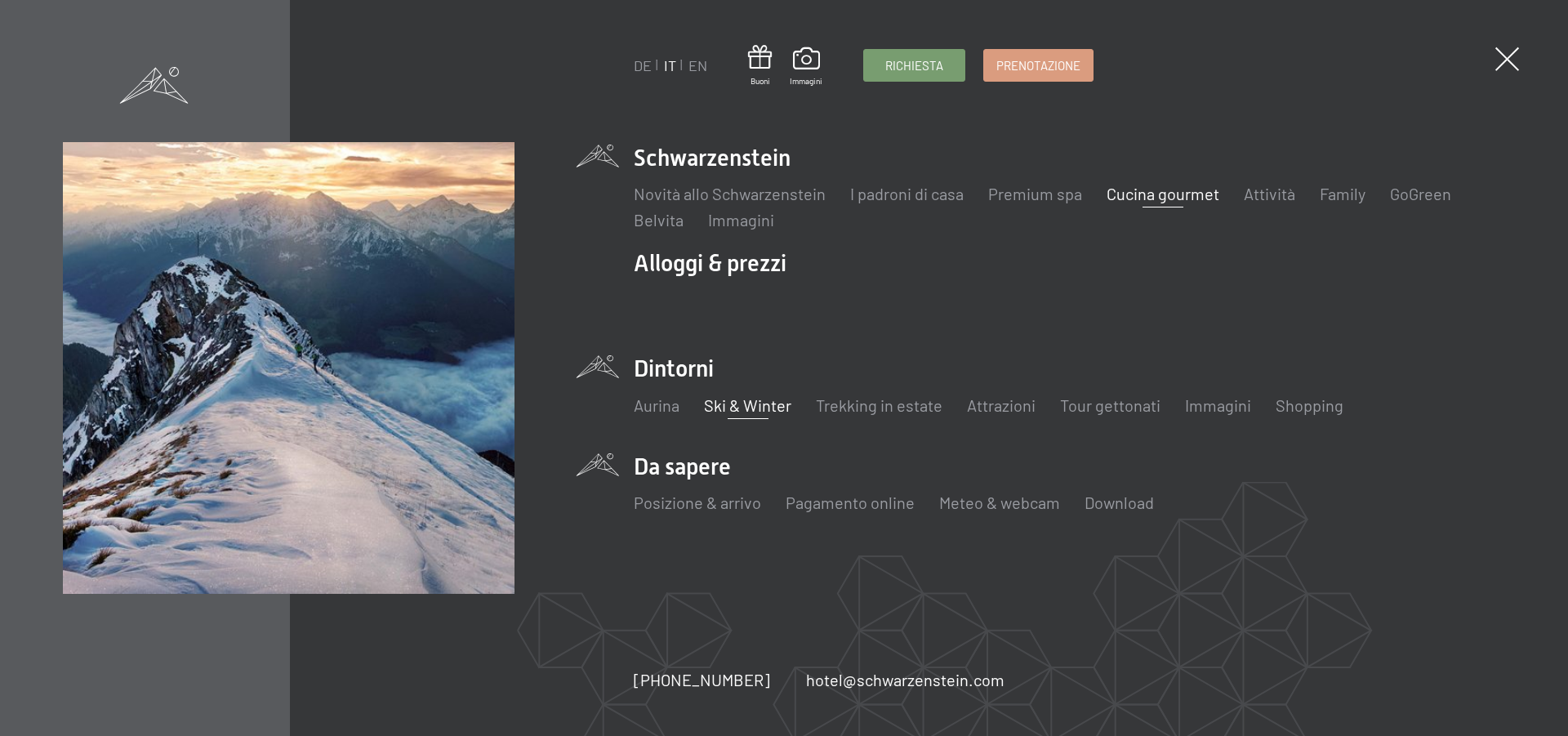
click at [749, 402] on link "Ski & Winter" at bounding box center [748, 405] width 88 height 20
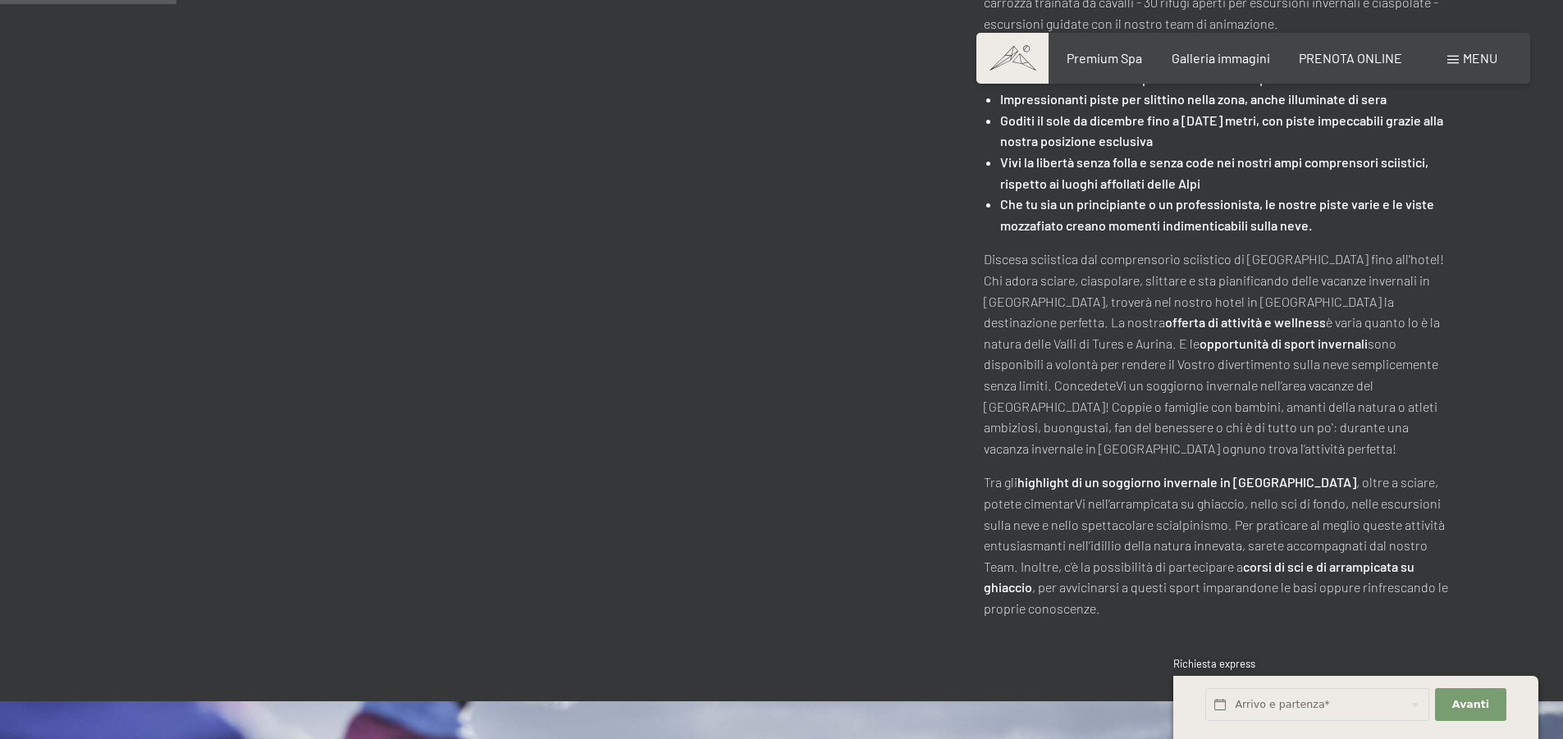
scroll to position [902, 0]
